Goal: Information Seeking & Learning: Learn about a topic

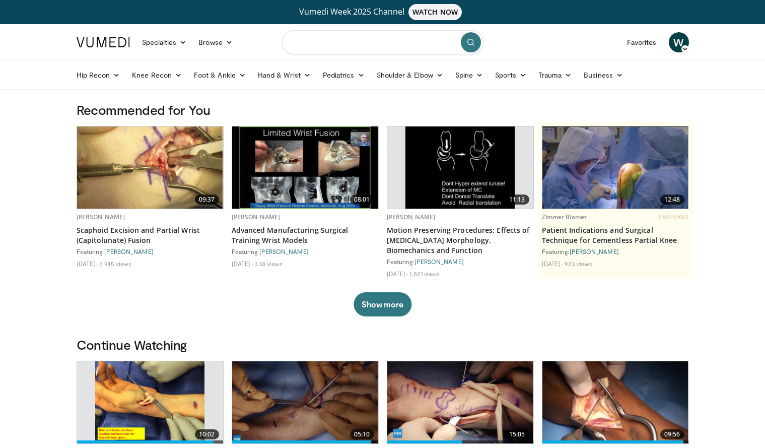
click at [337, 48] on input "Search topics, interventions" at bounding box center [382, 42] width 201 height 24
type input "**********"
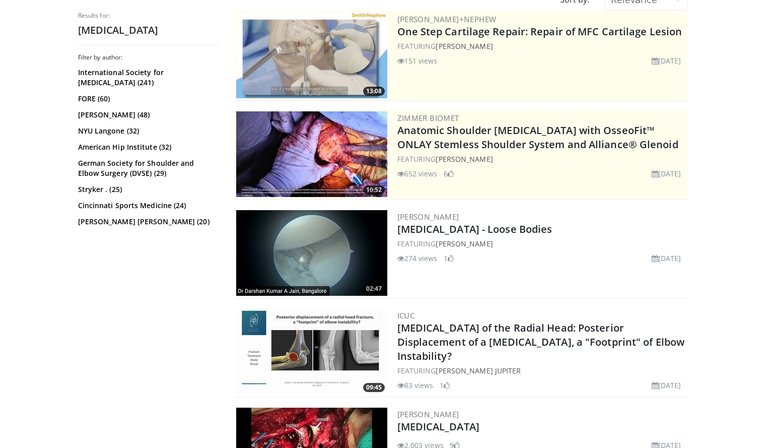
scroll to position [130, 0]
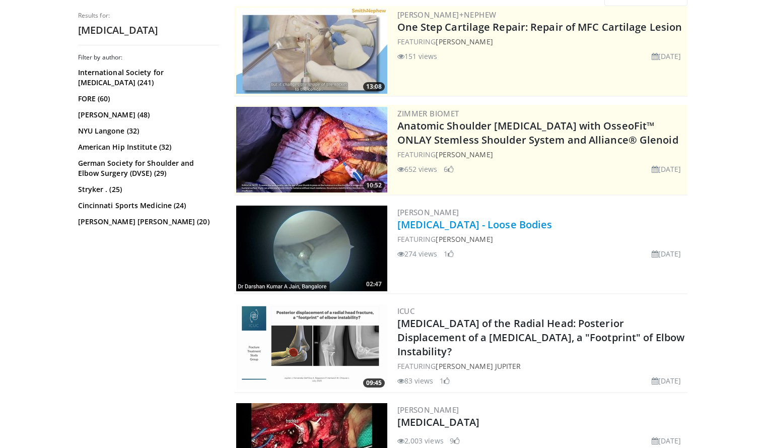
click at [463, 229] on link "Elbow Arthroscopy - Loose Bodies" at bounding box center [474, 225] width 155 height 14
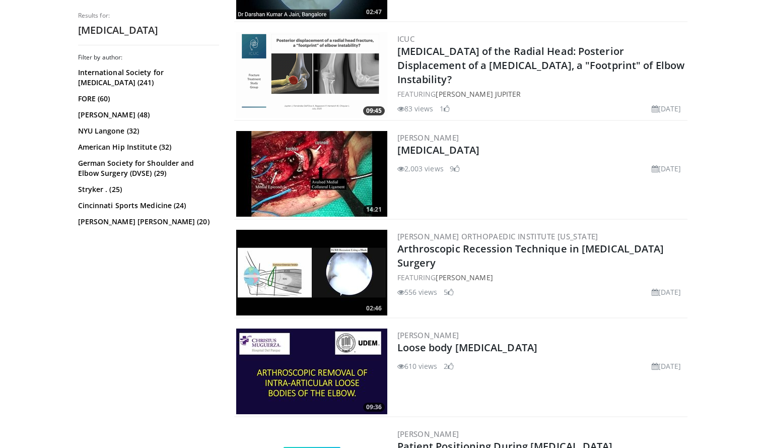
scroll to position [412, 0]
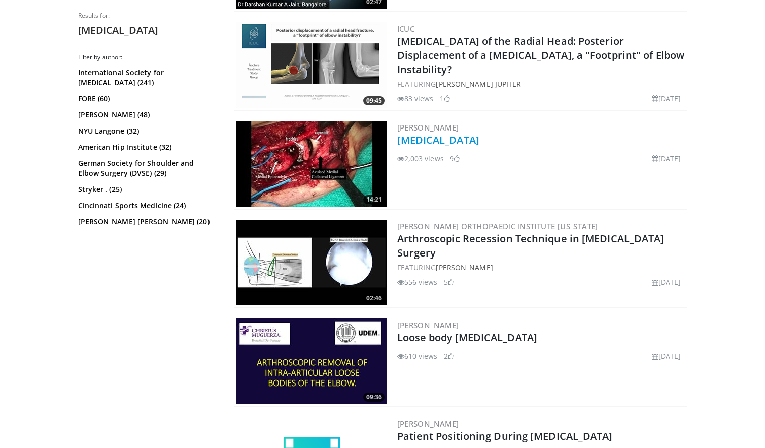
click at [456, 144] on link "[MEDICAL_DATA]" at bounding box center [438, 140] width 82 height 14
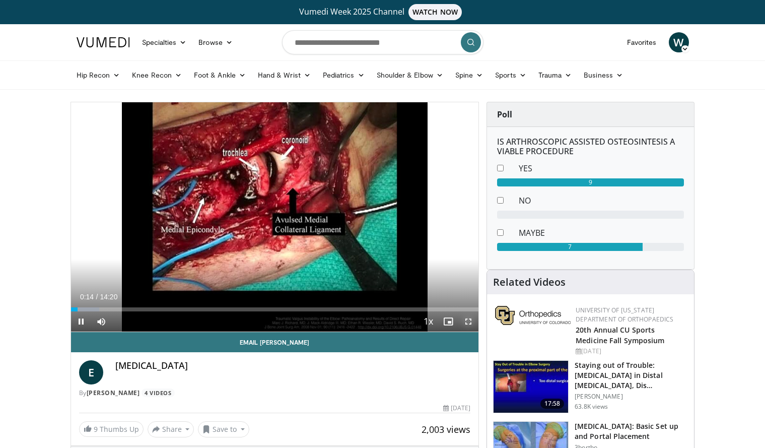
click at [468, 321] on span "Video Player" at bounding box center [468, 321] width 20 height 20
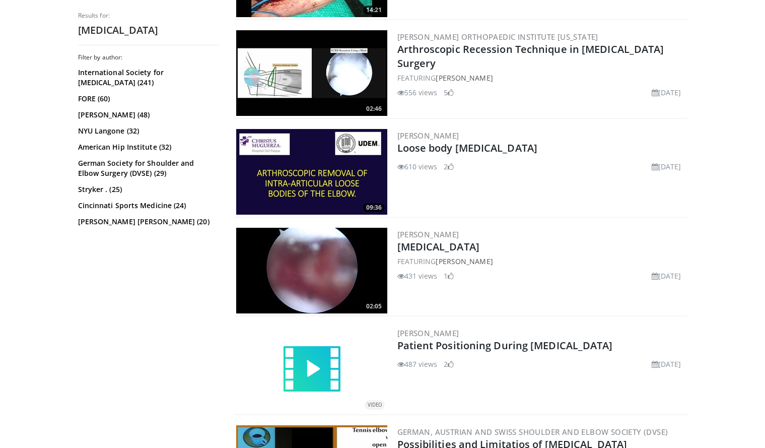
scroll to position [608, 0]
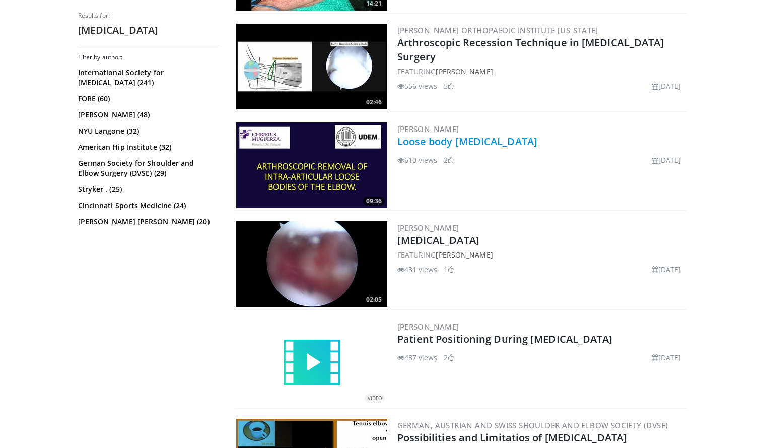
click at [472, 136] on link "Loose body [MEDICAL_DATA]" at bounding box center [467, 141] width 140 height 14
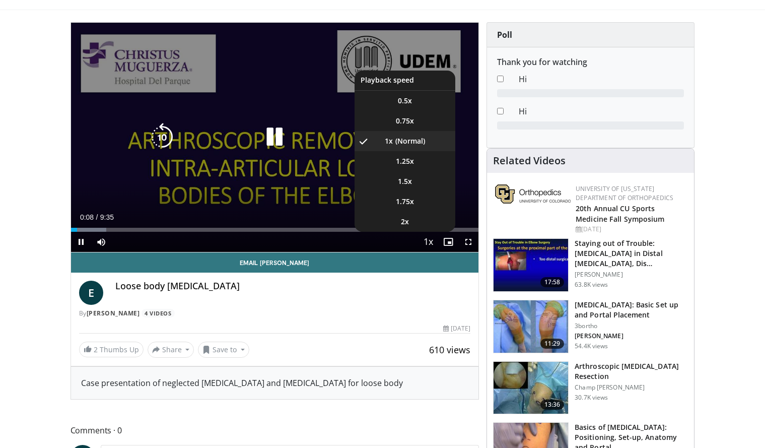
scroll to position [83, 0]
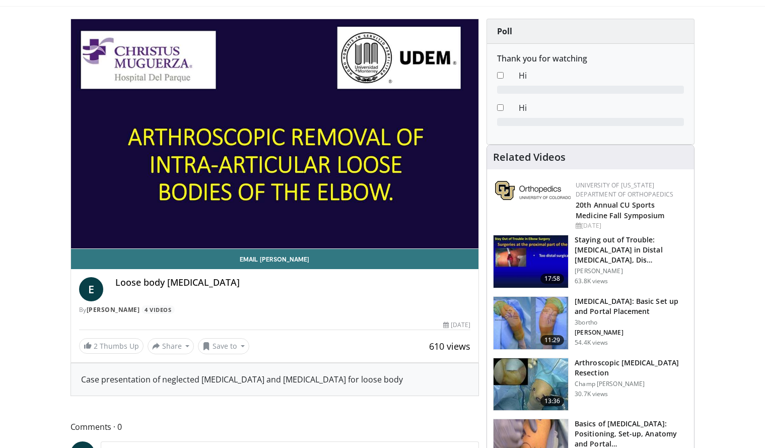
click at [631, 299] on h3 "[MEDICAL_DATA]: Basic Set up and Portal Placement" at bounding box center [630, 306] width 113 height 20
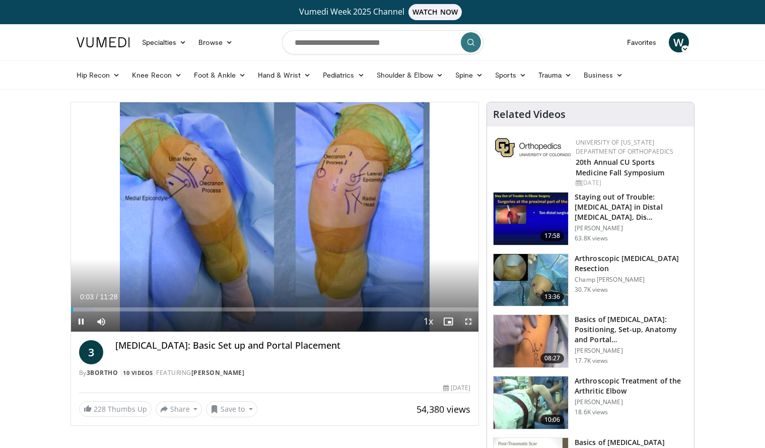
click at [470, 316] on span "Video Player" at bounding box center [468, 321] width 20 height 20
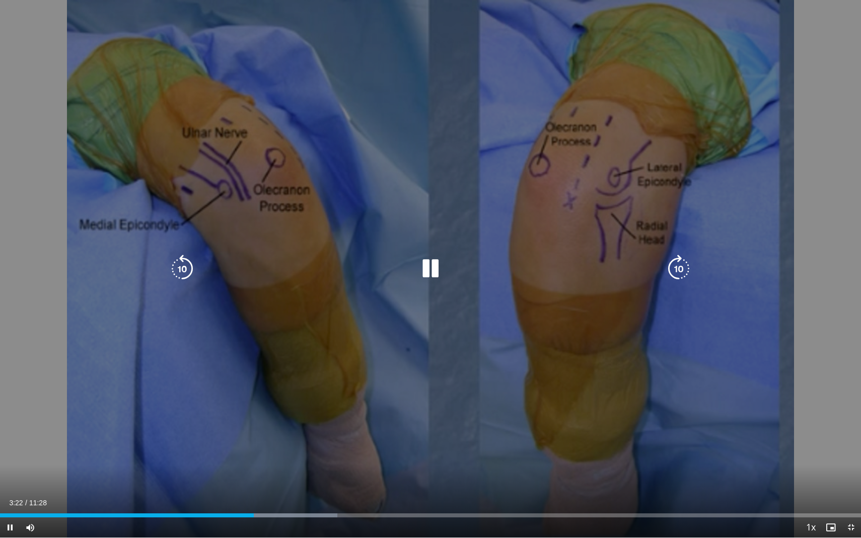
click at [436, 266] on icon "Video Player" at bounding box center [430, 269] width 28 height 28
click at [434, 266] on icon "Video Player" at bounding box center [430, 269] width 28 height 28
click at [680, 268] on icon "Video Player" at bounding box center [679, 269] width 28 height 28
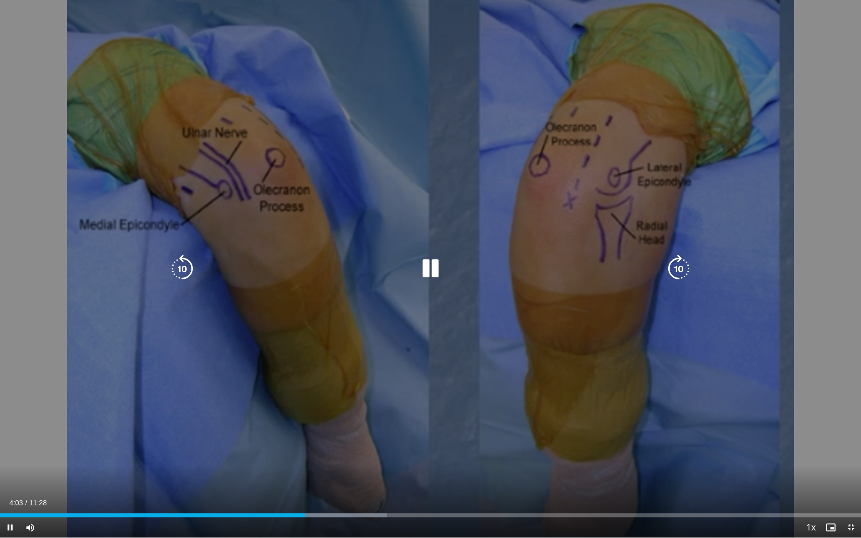
click at [183, 264] on icon "Video Player" at bounding box center [182, 269] width 28 height 28
click at [681, 265] on icon "Video Player" at bounding box center [679, 269] width 28 height 28
click at [685, 268] on icon "Video Player" at bounding box center [679, 269] width 28 height 28
click at [427, 270] on icon "Video Player" at bounding box center [430, 269] width 28 height 28
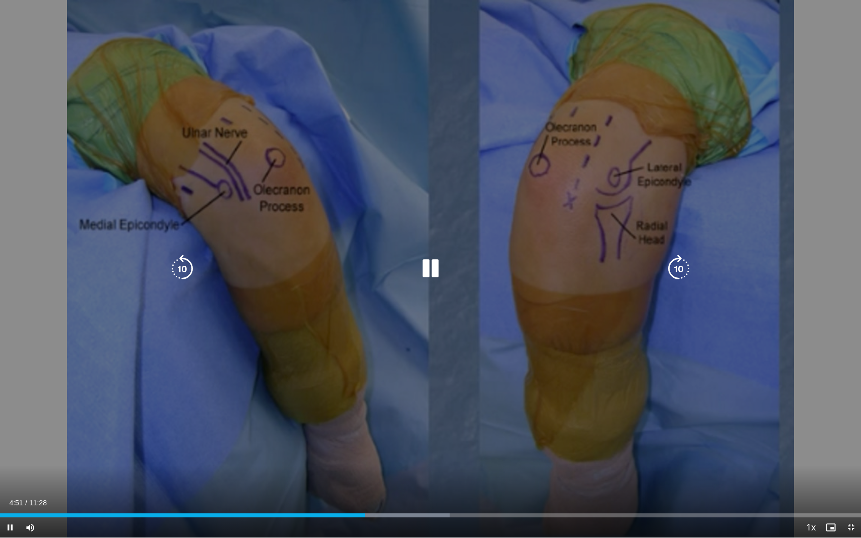
click at [681, 270] on icon "Video Player" at bounding box center [679, 269] width 28 height 28
click at [678, 265] on icon "Video Player" at bounding box center [679, 269] width 28 height 28
click at [685, 265] on icon "Video Player" at bounding box center [679, 269] width 28 height 28
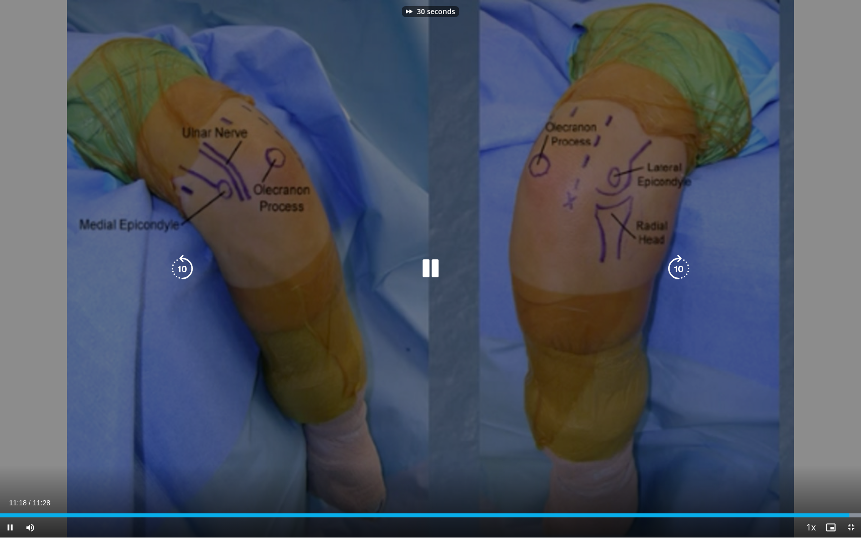
click at [685, 266] on icon "Video Player" at bounding box center [679, 269] width 28 height 28
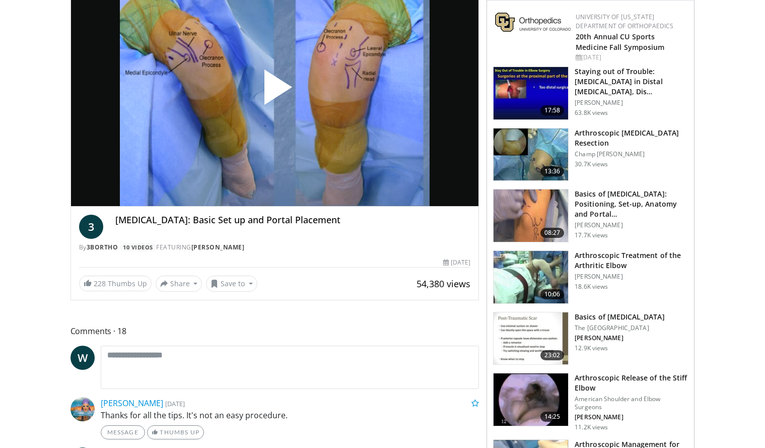
scroll to position [126, 0]
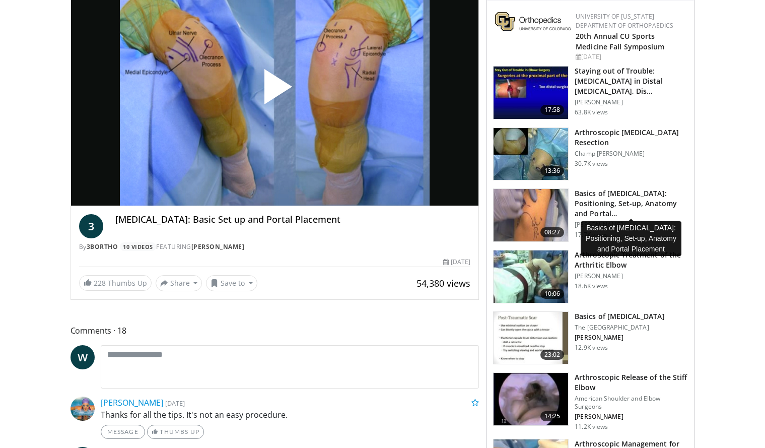
click at [586, 196] on h3 "Basics of Elbow Arthroscopy: Positioning, Set-up, Anatomy and Portal…" at bounding box center [630, 203] width 113 height 30
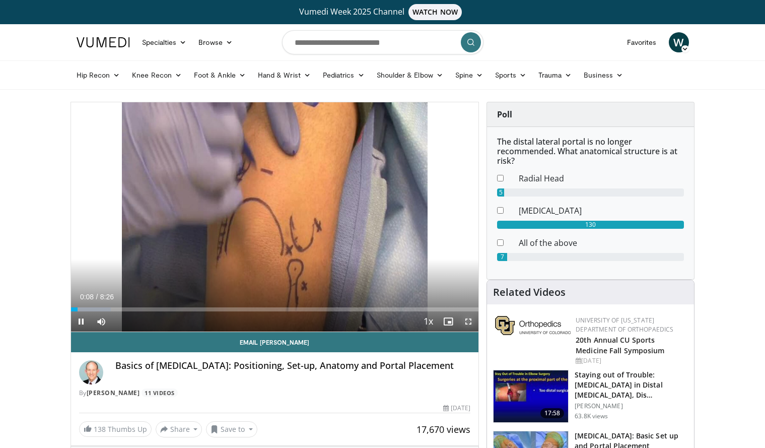
click at [468, 320] on span "Video Player" at bounding box center [468, 321] width 20 height 20
